Goal: Task Accomplishment & Management: Use online tool/utility

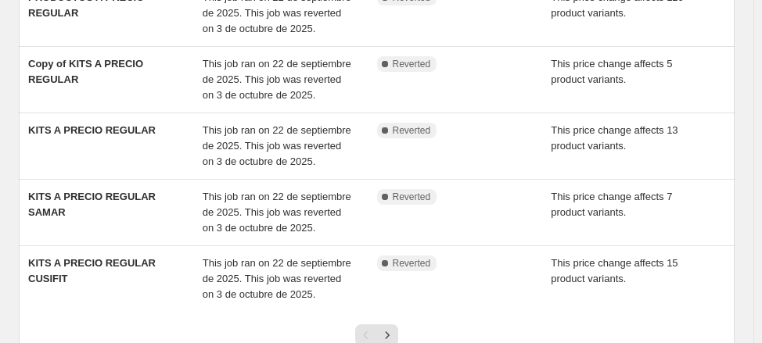
scroll to position [449, 0]
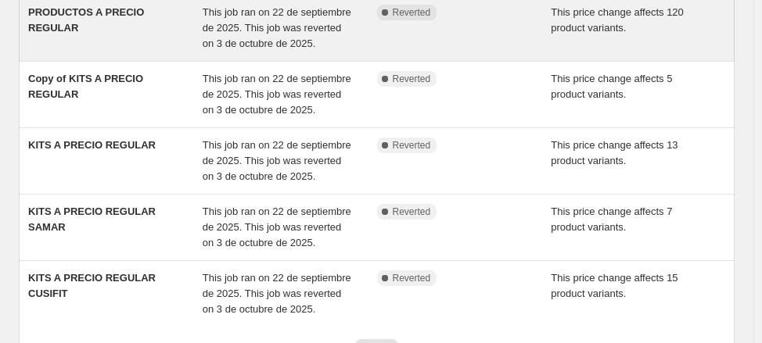
click at [164, 52] on div "PRODUCTOS A PRECIO REGULAR" at bounding box center [115, 28] width 174 height 47
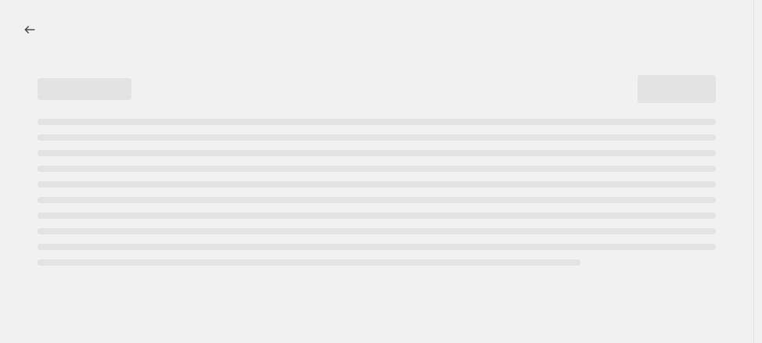
select select "ecap"
select select "no_change"
select select "collection"
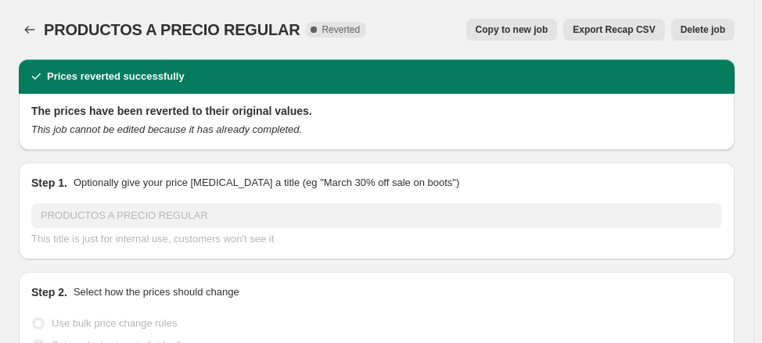
click at [515, 33] on span "Copy to new job" at bounding box center [512, 29] width 73 height 13
select select "ecap"
select select "no_change"
select select "collection"
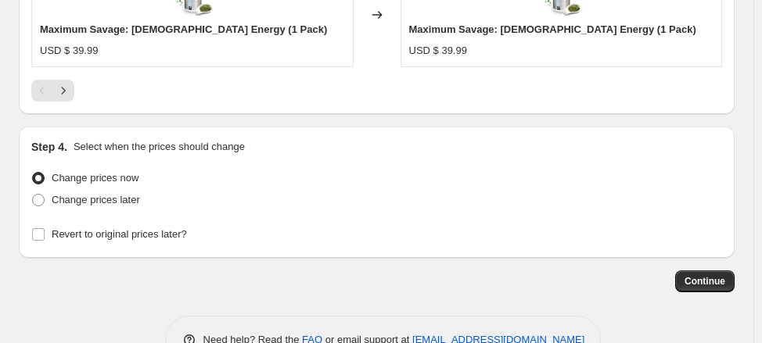
scroll to position [1650, 0]
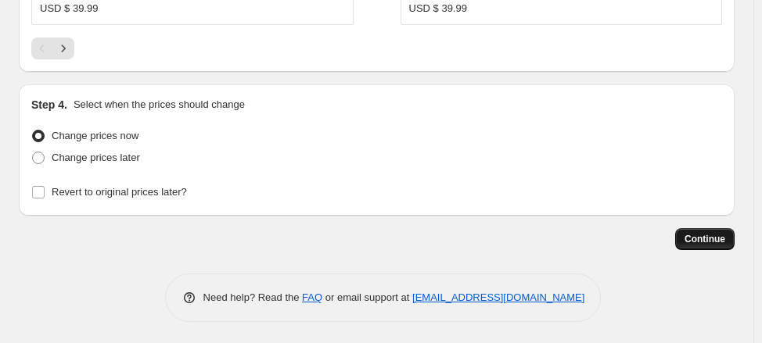
click at [714, 233] on span "Continue" at bounding box center [704, 239] width 41 height 13
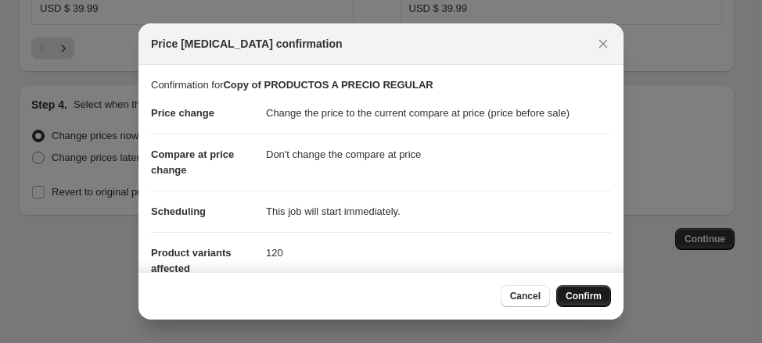
click at [587, 294] on span "Confirm" at bounding box center [584, 296] width 36 height 13
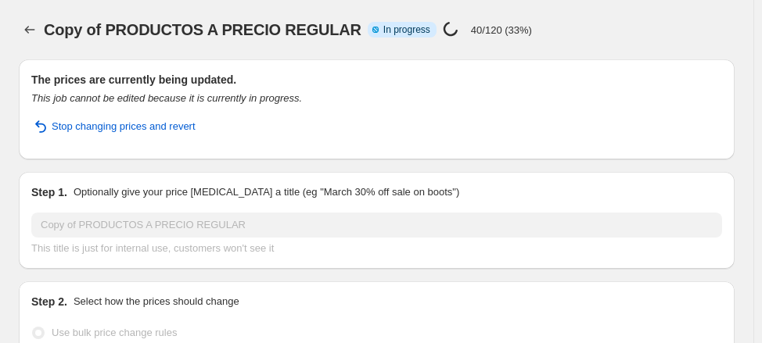
select select "ecap"
select select "no_change"
select select "collection"
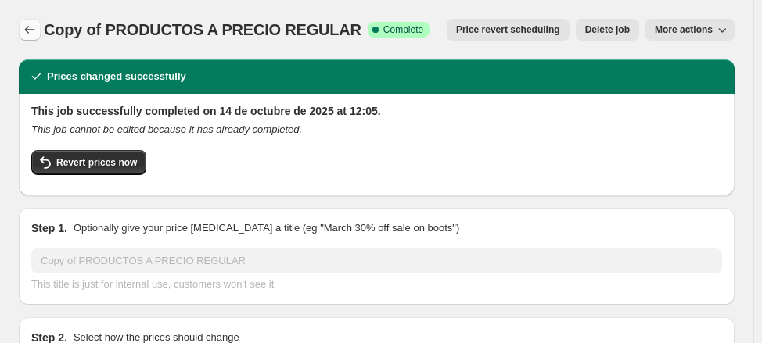
click at [38, 27] on button "Price change jobs" at bounding box center [30, 30] width 22 height 22
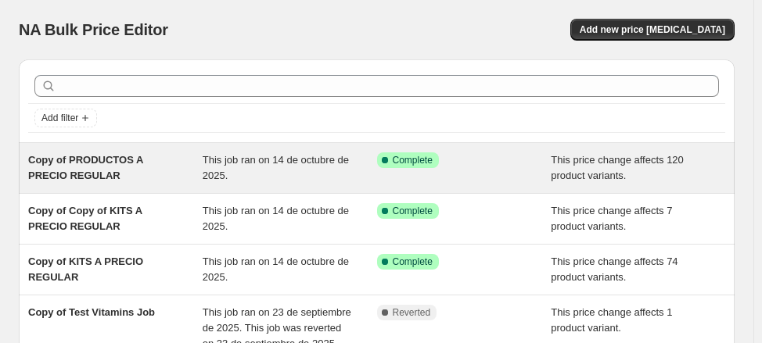
click at [160, 172] on div "Copy of PRODUCTOS A PRECIO REGULAR" at bounding box center [115, 168] width 174 height 31
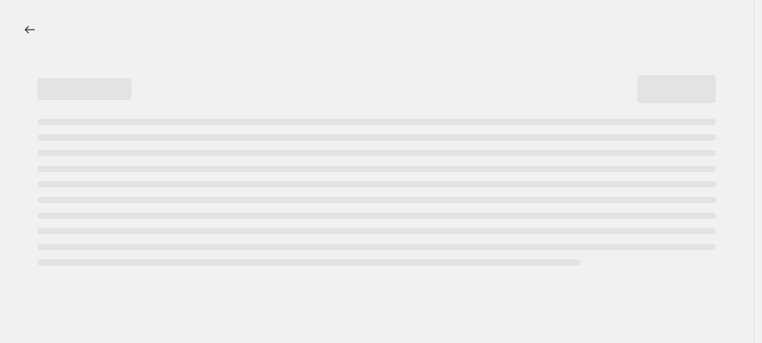
select select "ecap"
select select "no_change"
select select "collection"
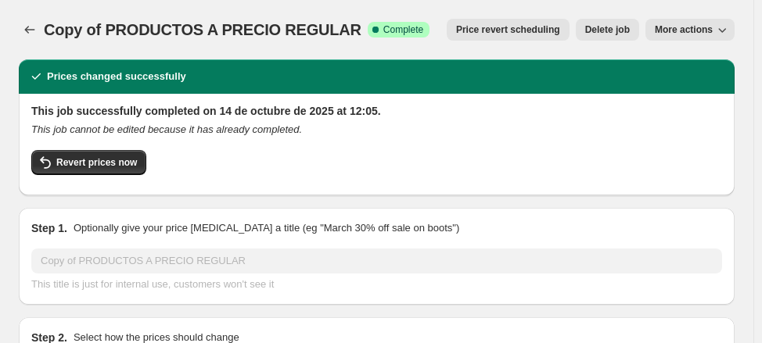
click at [694, 31] on span "More actions" at bounding box center [684, 29] width 58 height 13
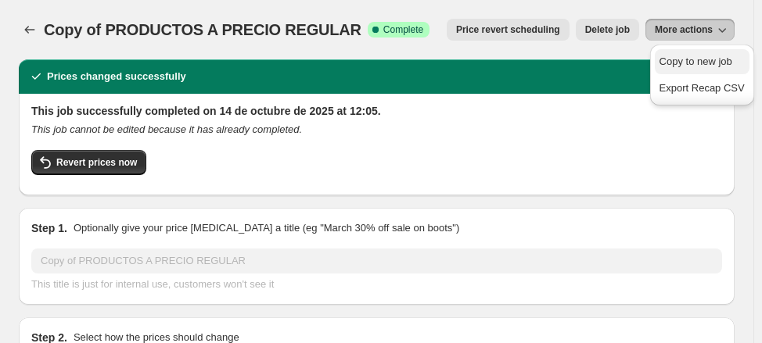
click at [690, 59] on span "Copy to new job" at bounding box center [695, 62] width 73 height 12
select select "ecap"
select select "no_change"
select select "collection"
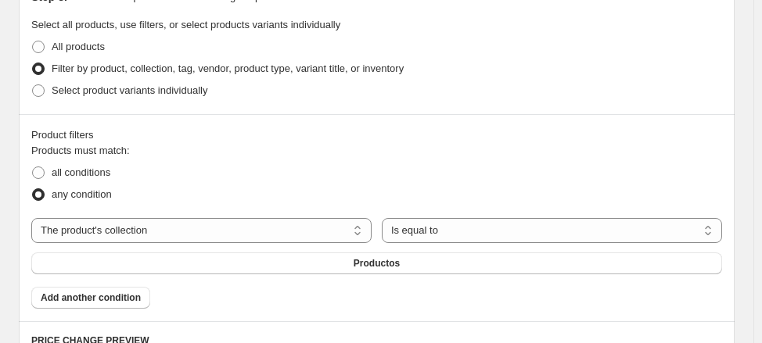
scroll to position [743, 0]
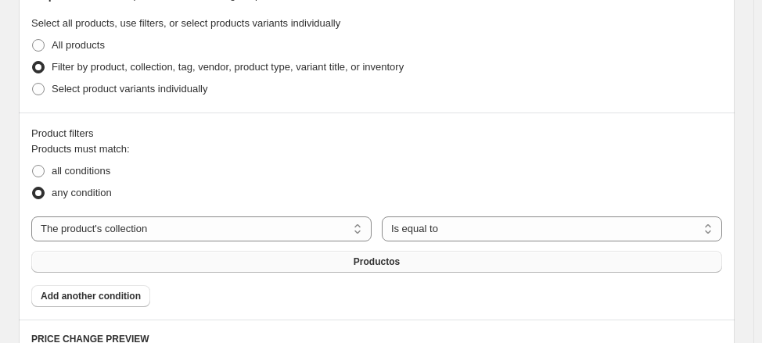
click at [357, 268] on button "Productos" at bounding box center [376, 262] width 691 height 22
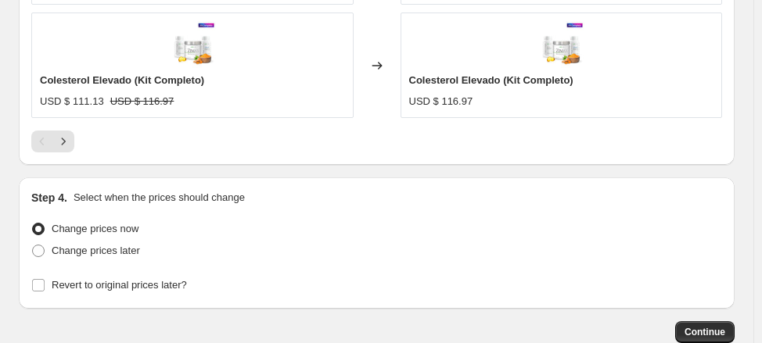
scroll to position [1650, 0]
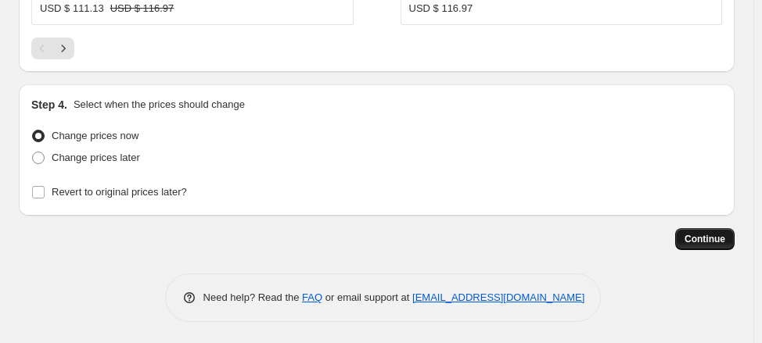
click at [702, 239] on span "Continue" at bounding box center [704, 239] width 41 height 13
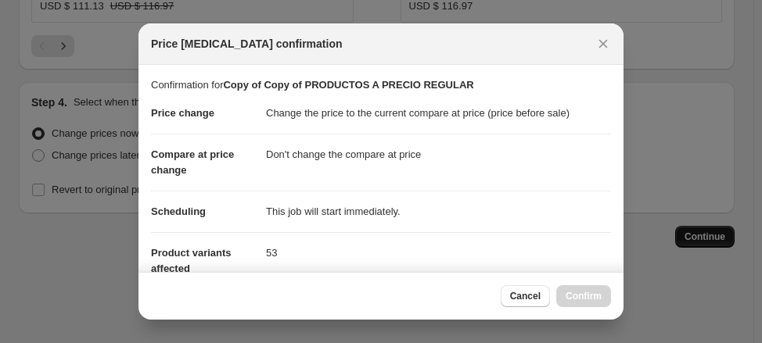
scroll to position [0, 0]
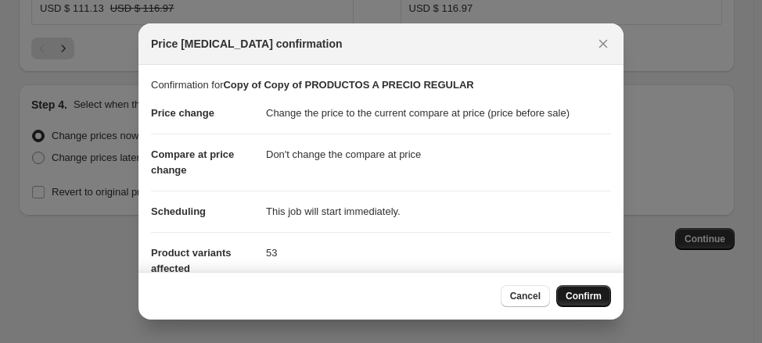
click at [574, 293] on span "Confirm" at bounding box center [584, 296] width 36 height 13
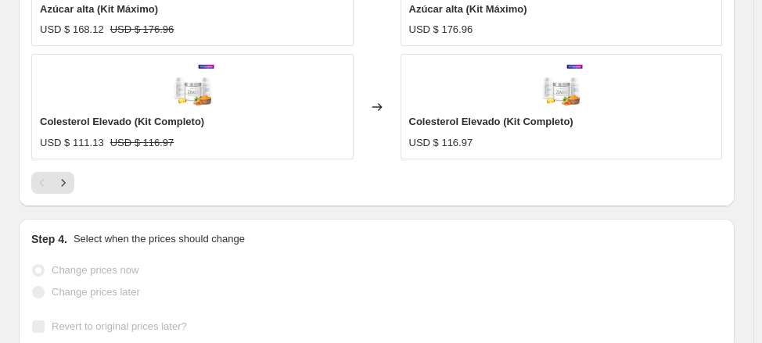
scroll to position [1690, 0]
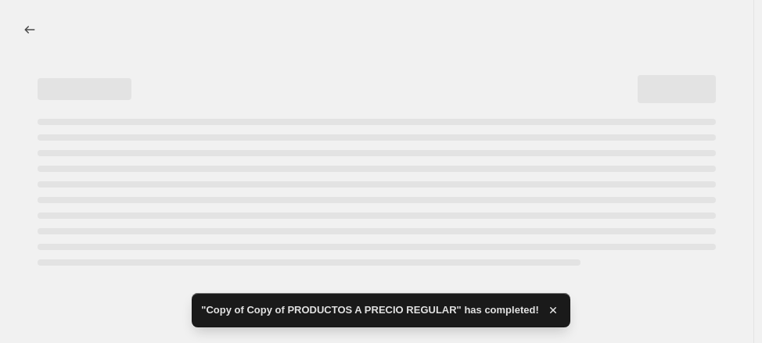
select select "ecap"
select select "no_change"
select select "collection"
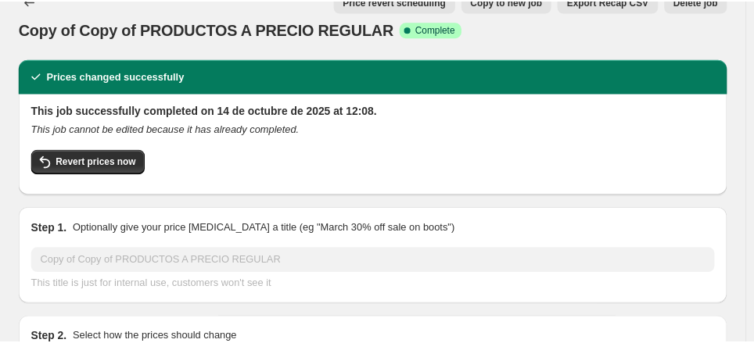
scroll to position [0, 0]
